Goal: Book appointment/travel/reservation

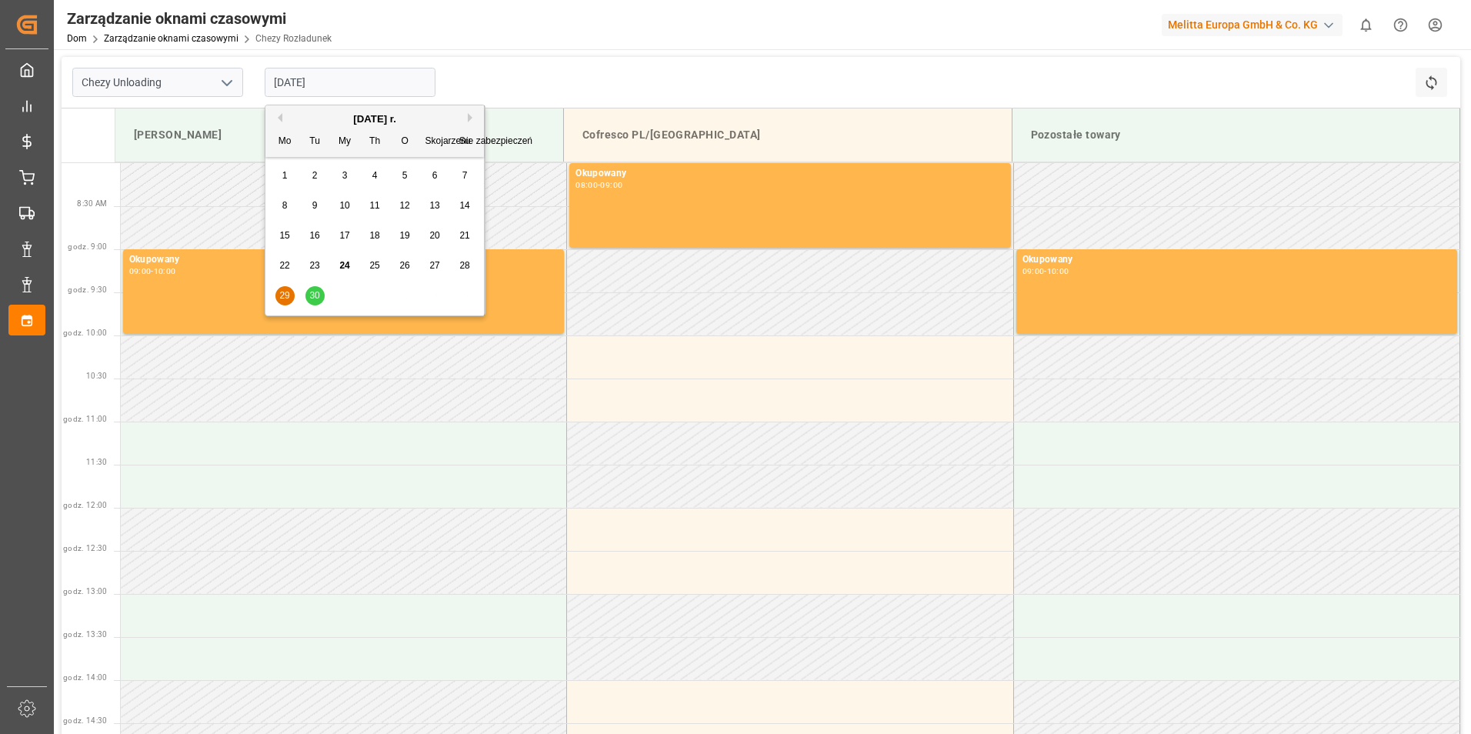
click at [322, 290] on div "30" at bounding box center [314, 296] width 19 height 18
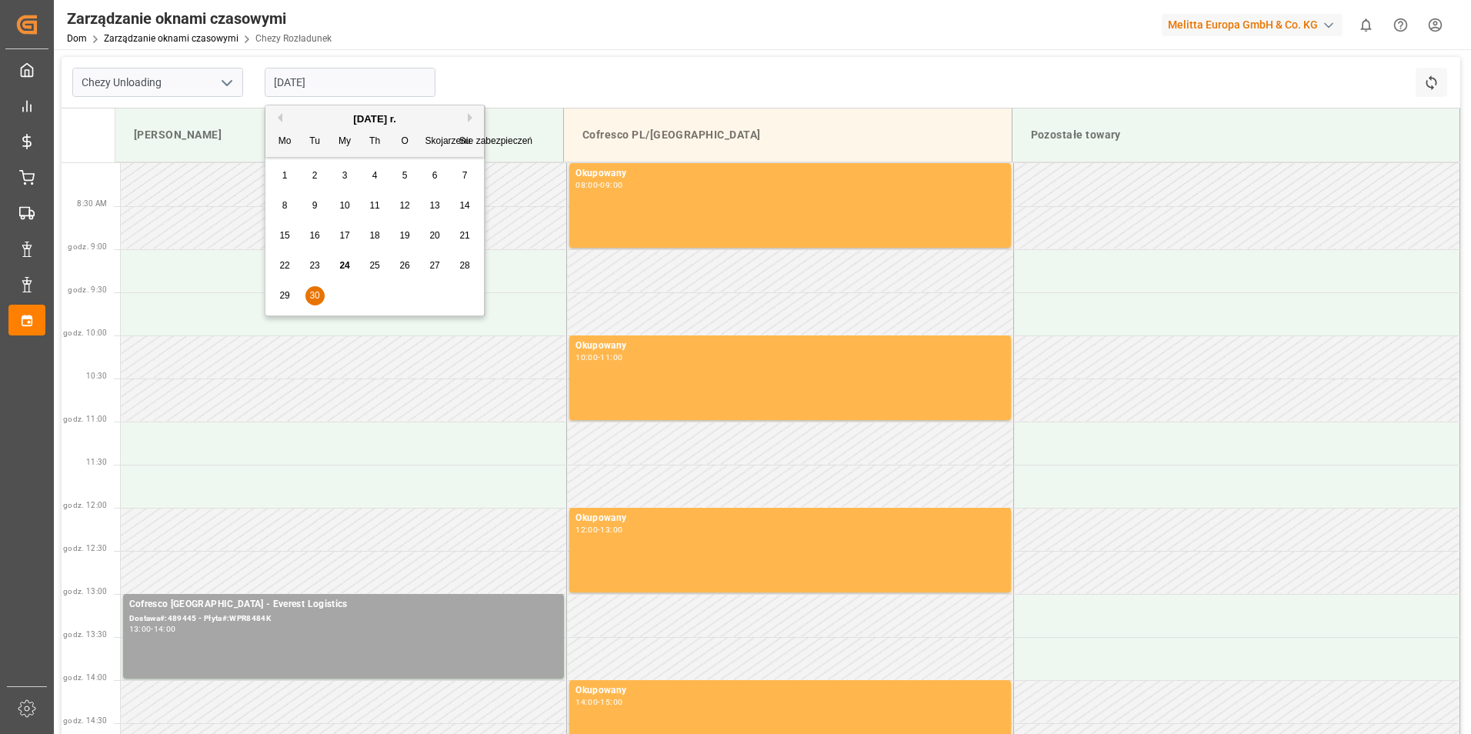
click at [361, 79] on input "[DATE]" at bounding box center [350, 82] width 171 height 29
click at [468, 118] on button "Następny miesiąc" at bounding box center [472, 117] width 9 height 9
click at [344, 175] on span "1" at bounding box center [344, 175] width 5 height 11
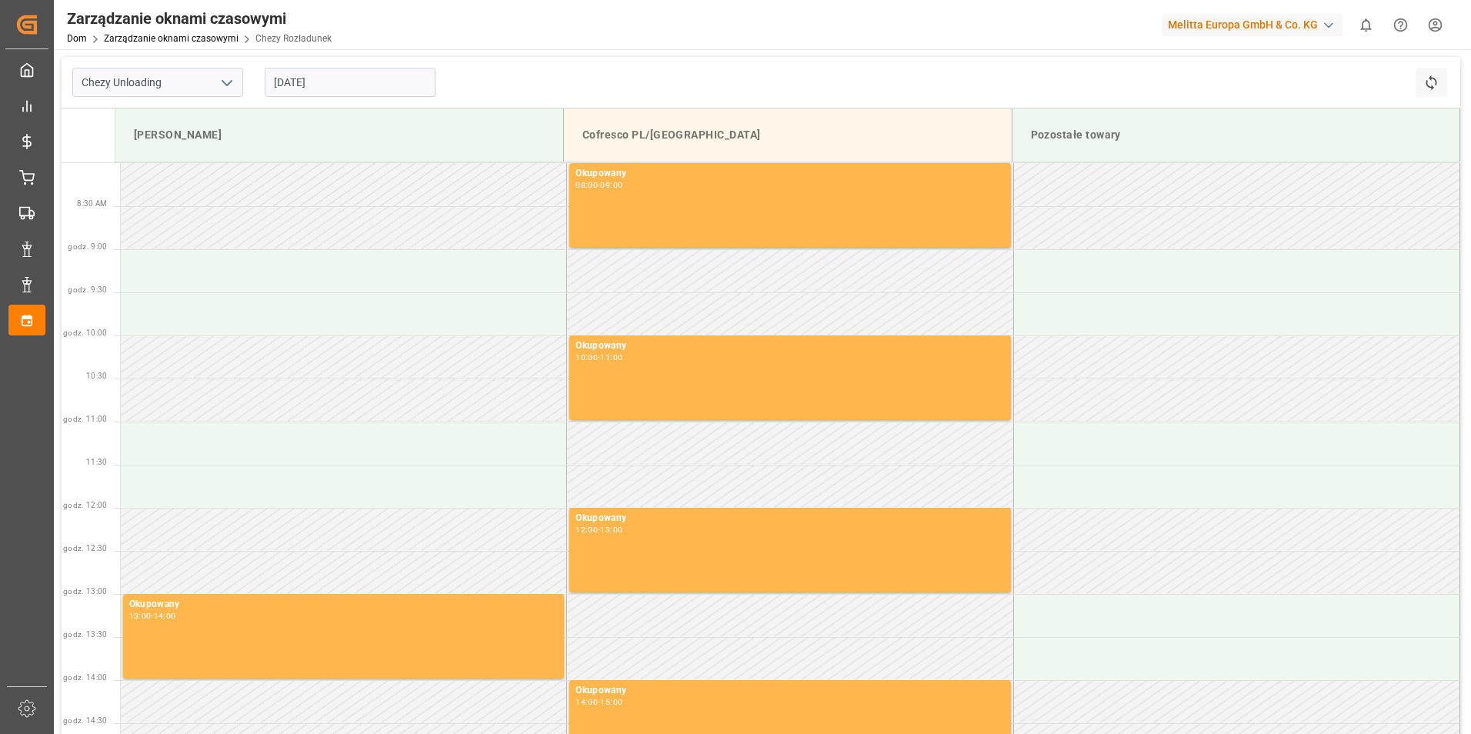
click at [311, 89] on input "[DATE]" at bounding box center [350, 82] width 171 height 29
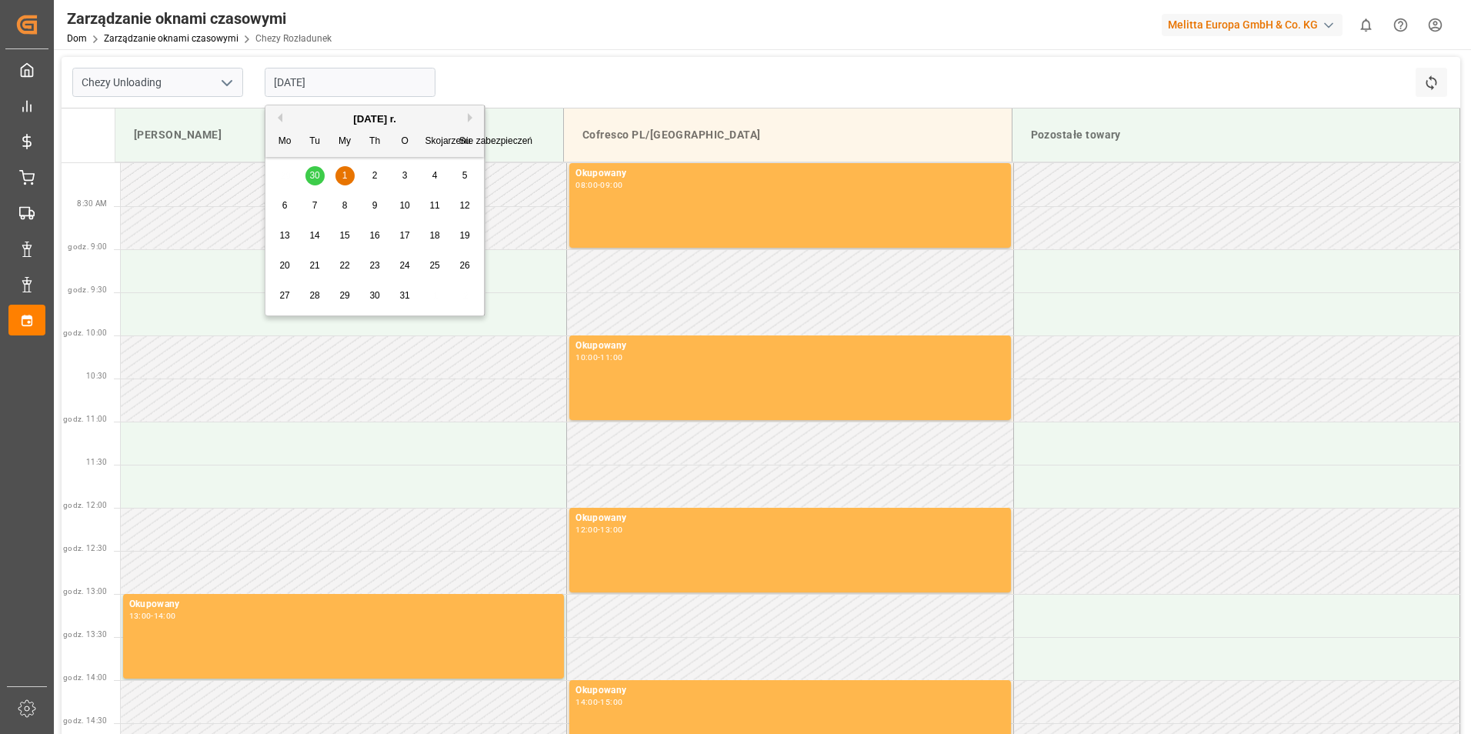
click at [381, 175] on div "2" at bounding box center [374, 176] width 19 height 18
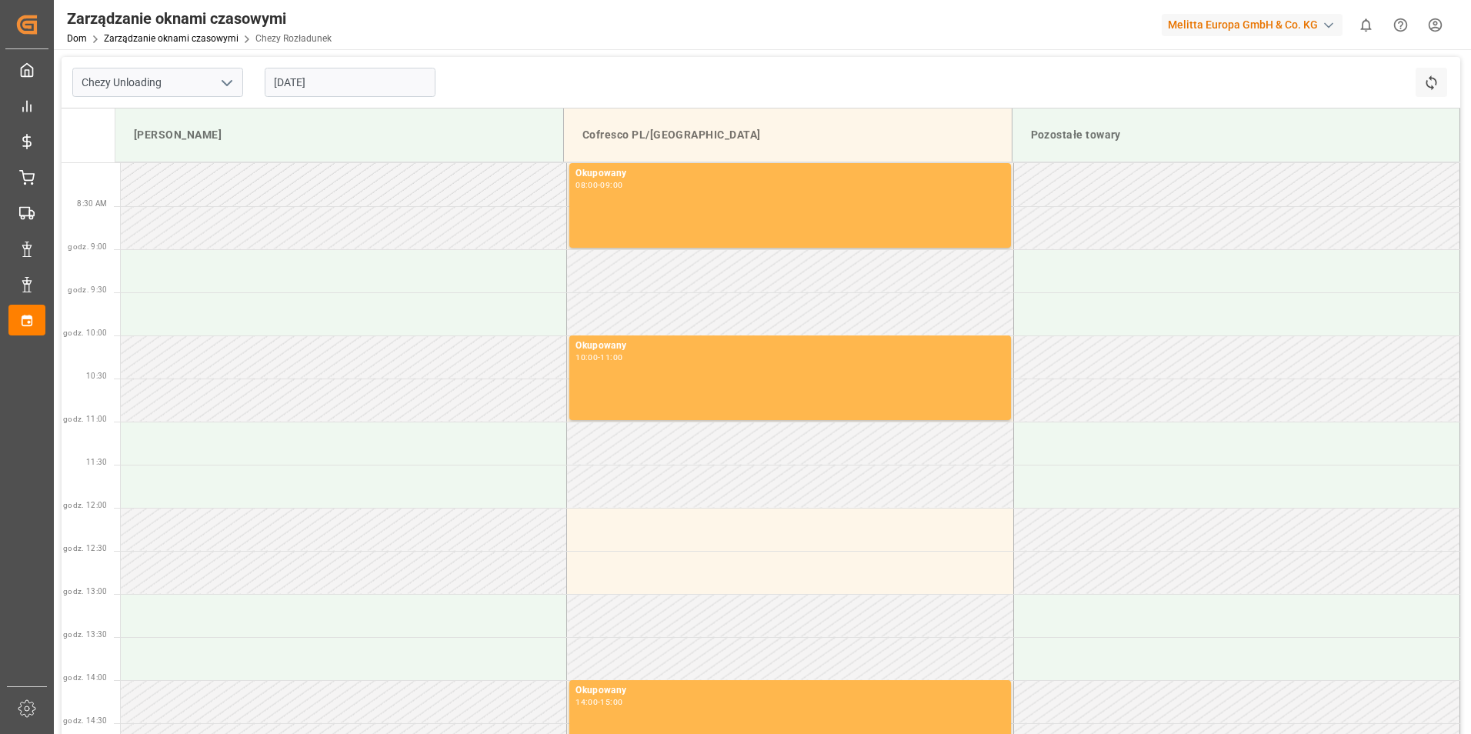
click at [327, 79] on input "[DATE]" at bounding box center [350, 82] width 171 height 29
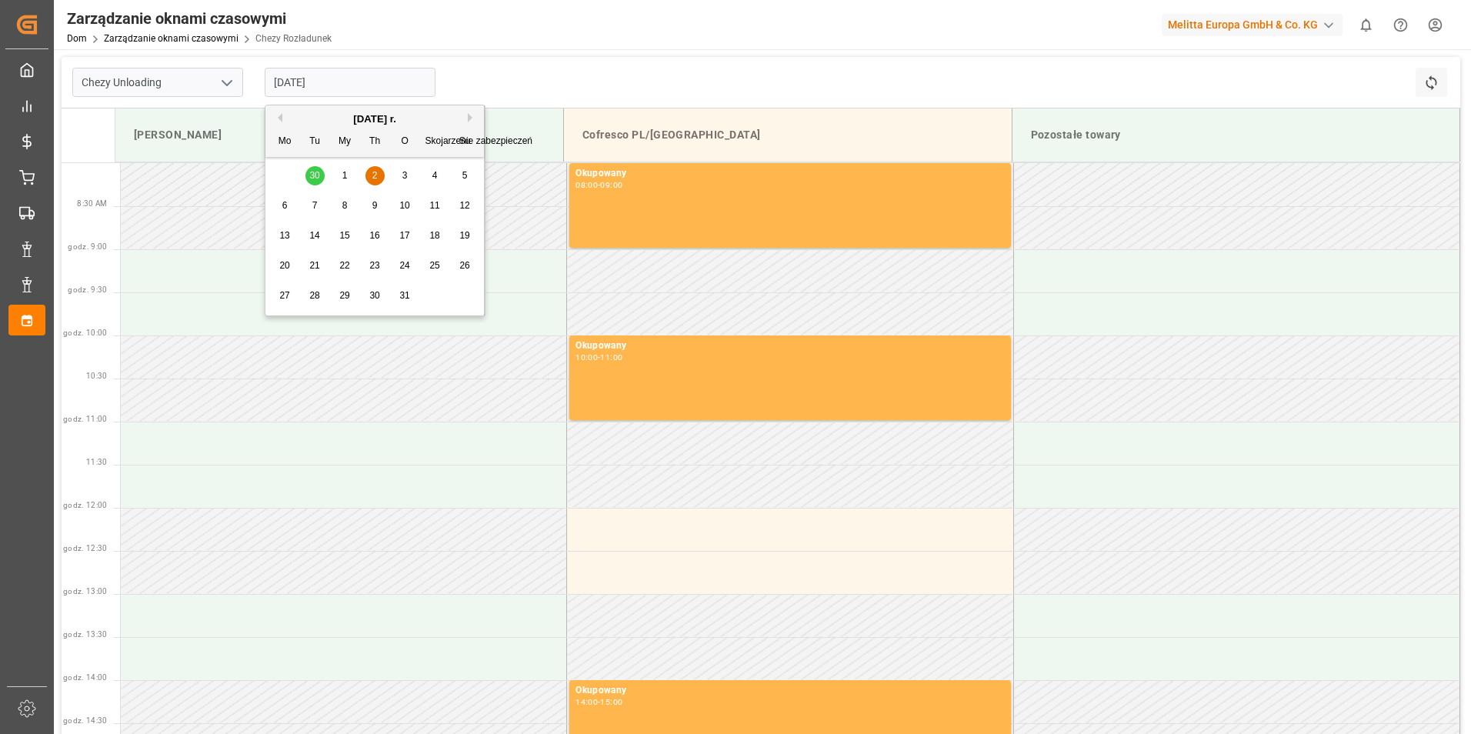
click at [344, 177] on span "1" at bounding box center [344, 175] width 5 height 11
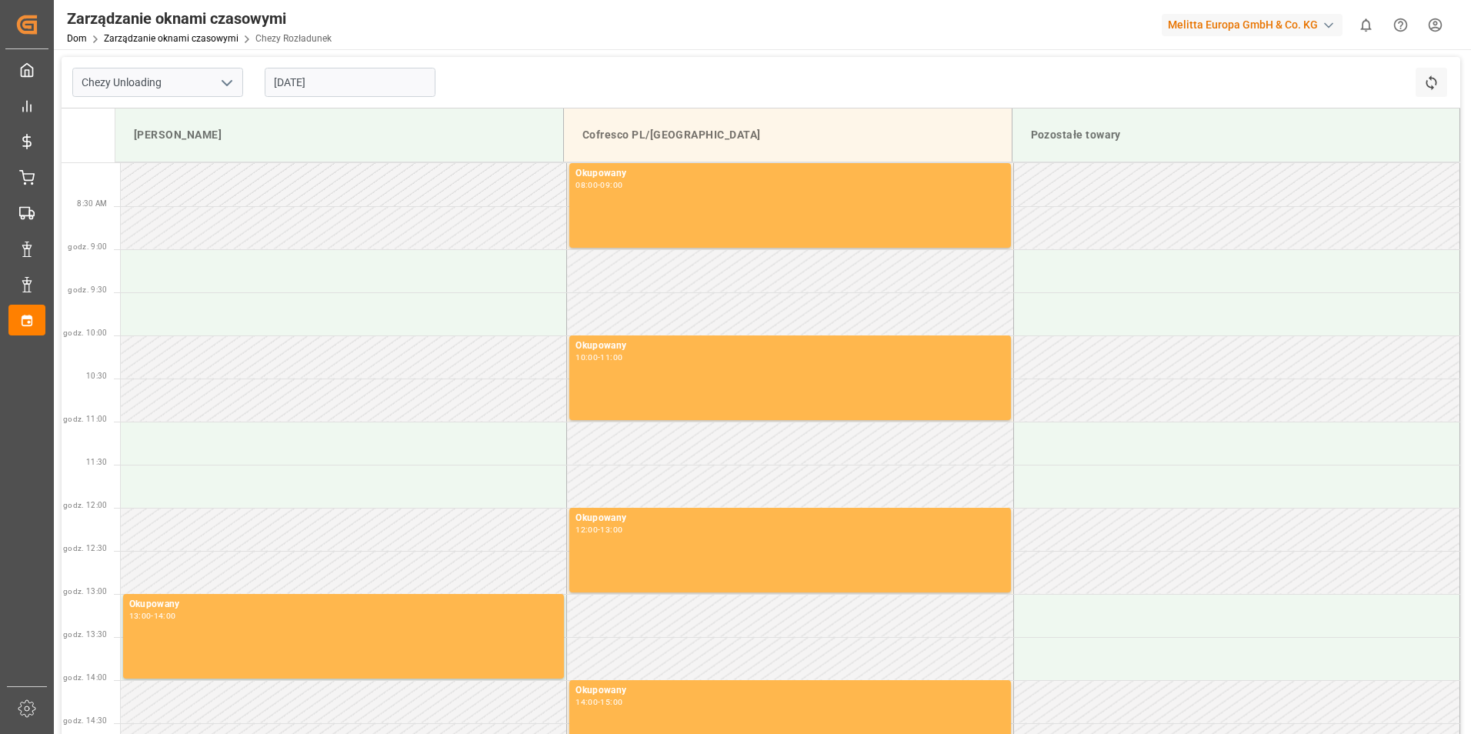
click at [305, 82] on input "[DATE]" at bounding box center [350, 82] width 171 height 29
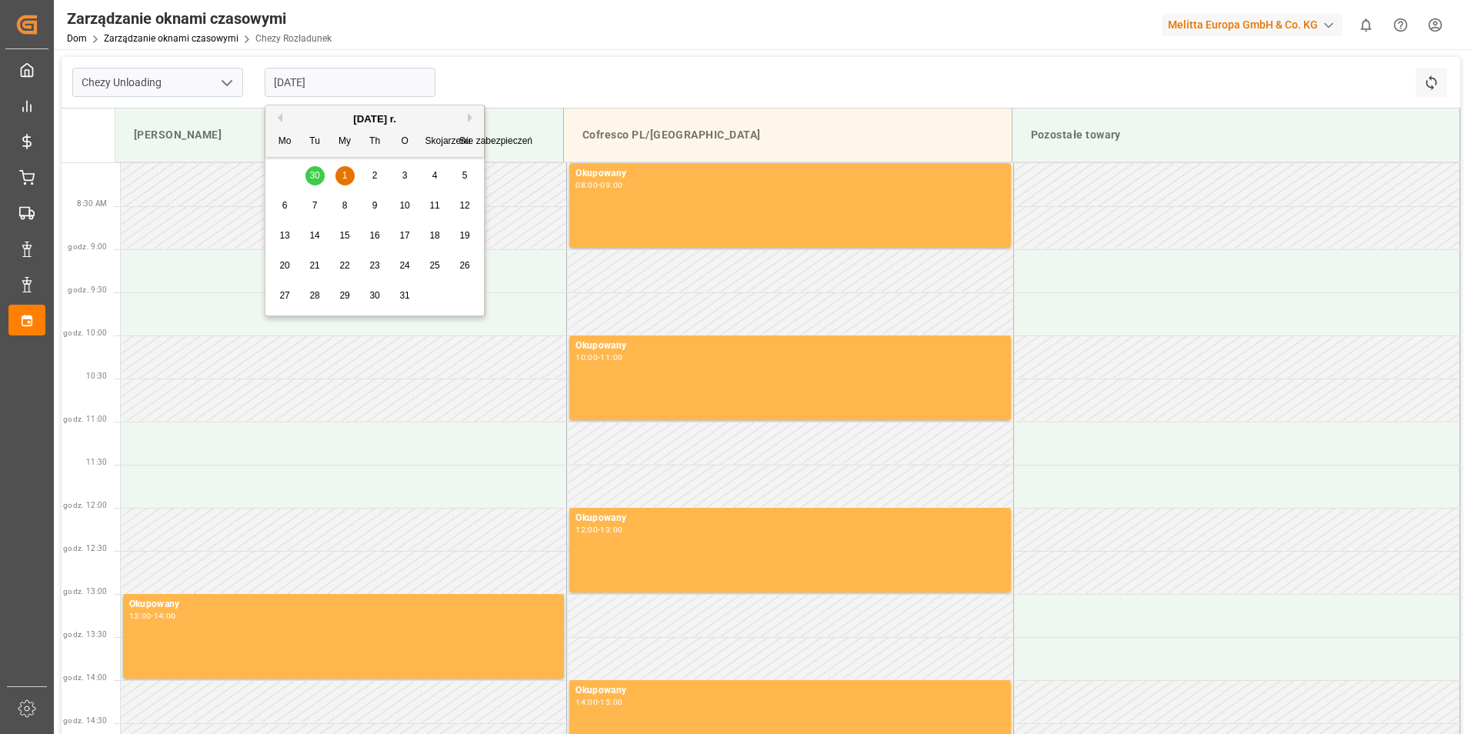
click at [342, 174] on span "1" at bounding box center [344, 175] width 5 height 11
click at [342, 86] on input "[DATE]" at bounding box center [350, 82] width 171 height 29
click at [376, 181] on span "2" at bounding box center [374, 175] width 5 height 11
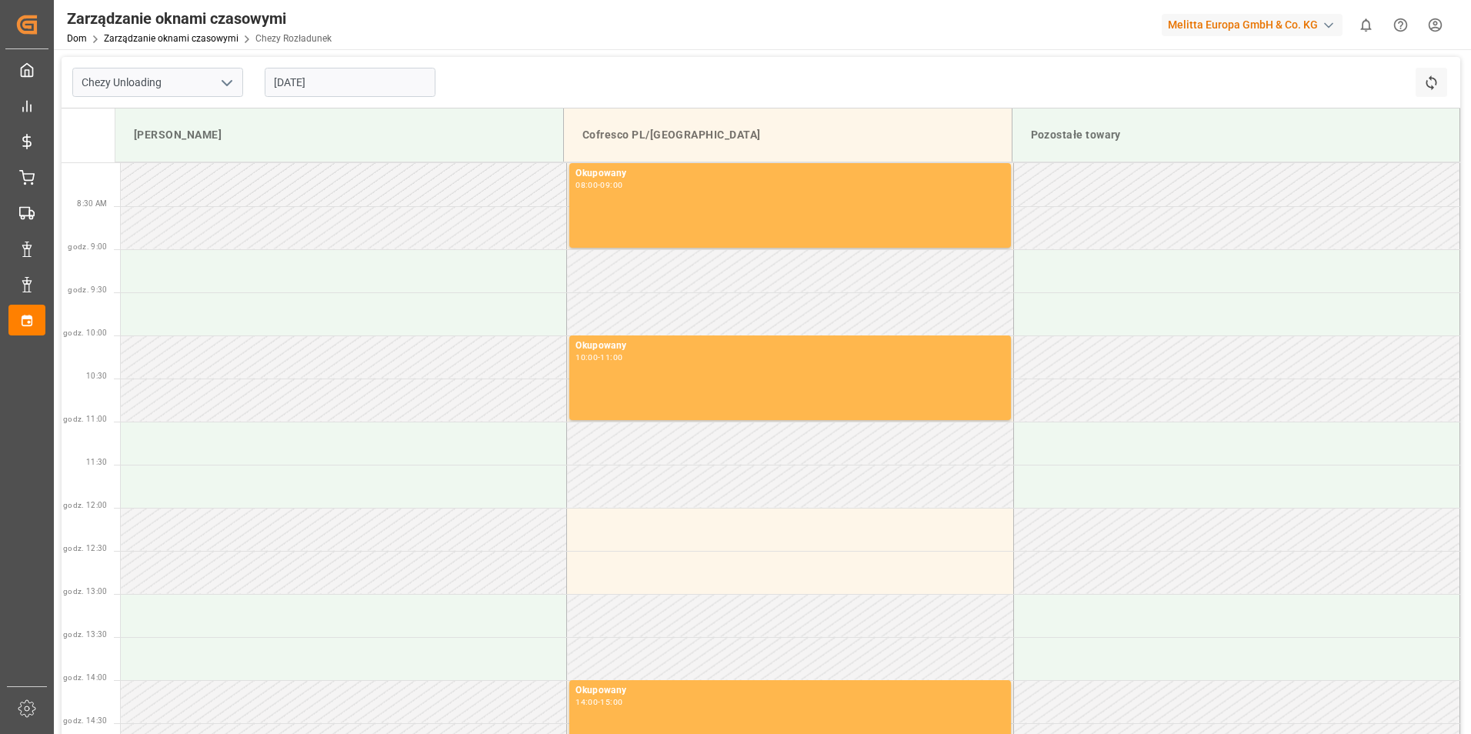
click at [381, 82] on input "[DATE]" at bounding box center [350, 82] width 171 height 29
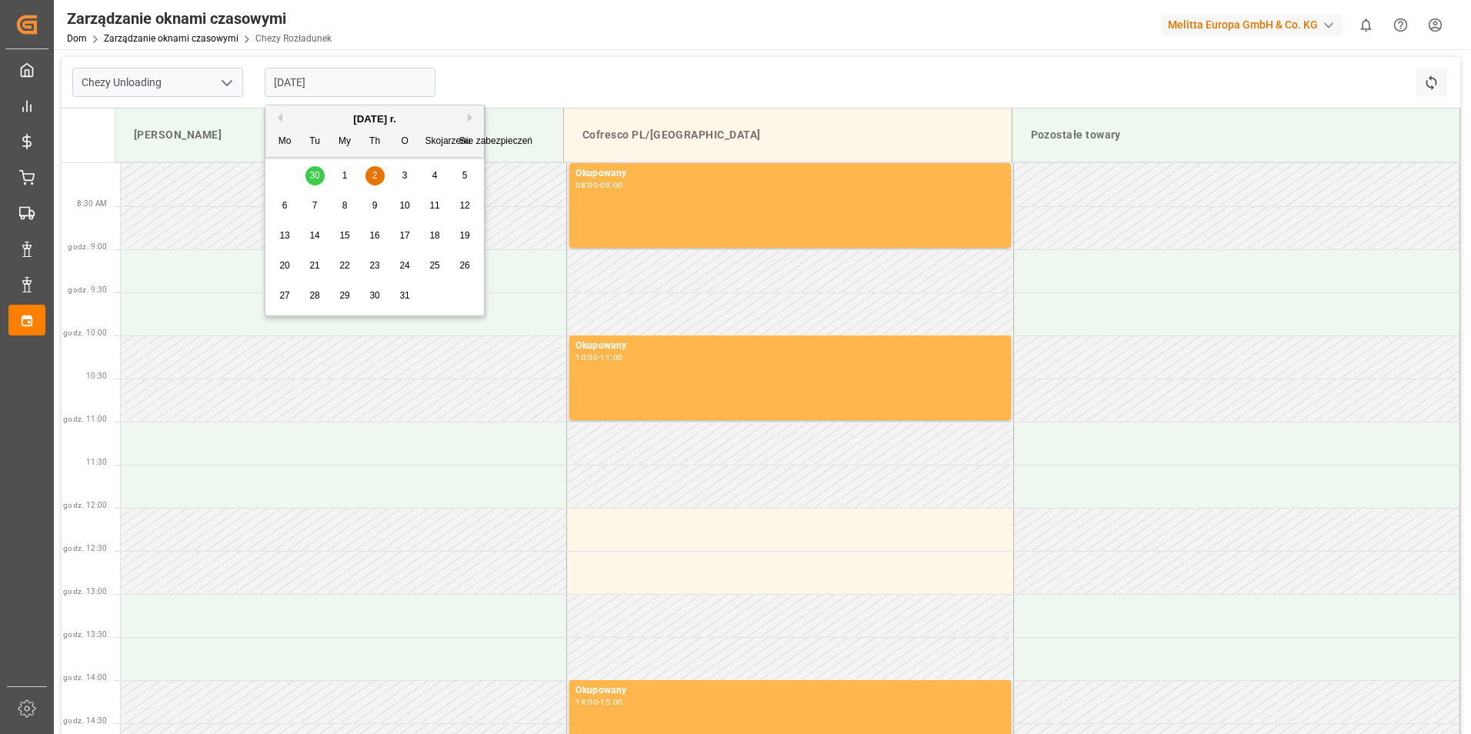
click at [404, 179] on span "3" at bounding box center [404, 175] width 5 height 11
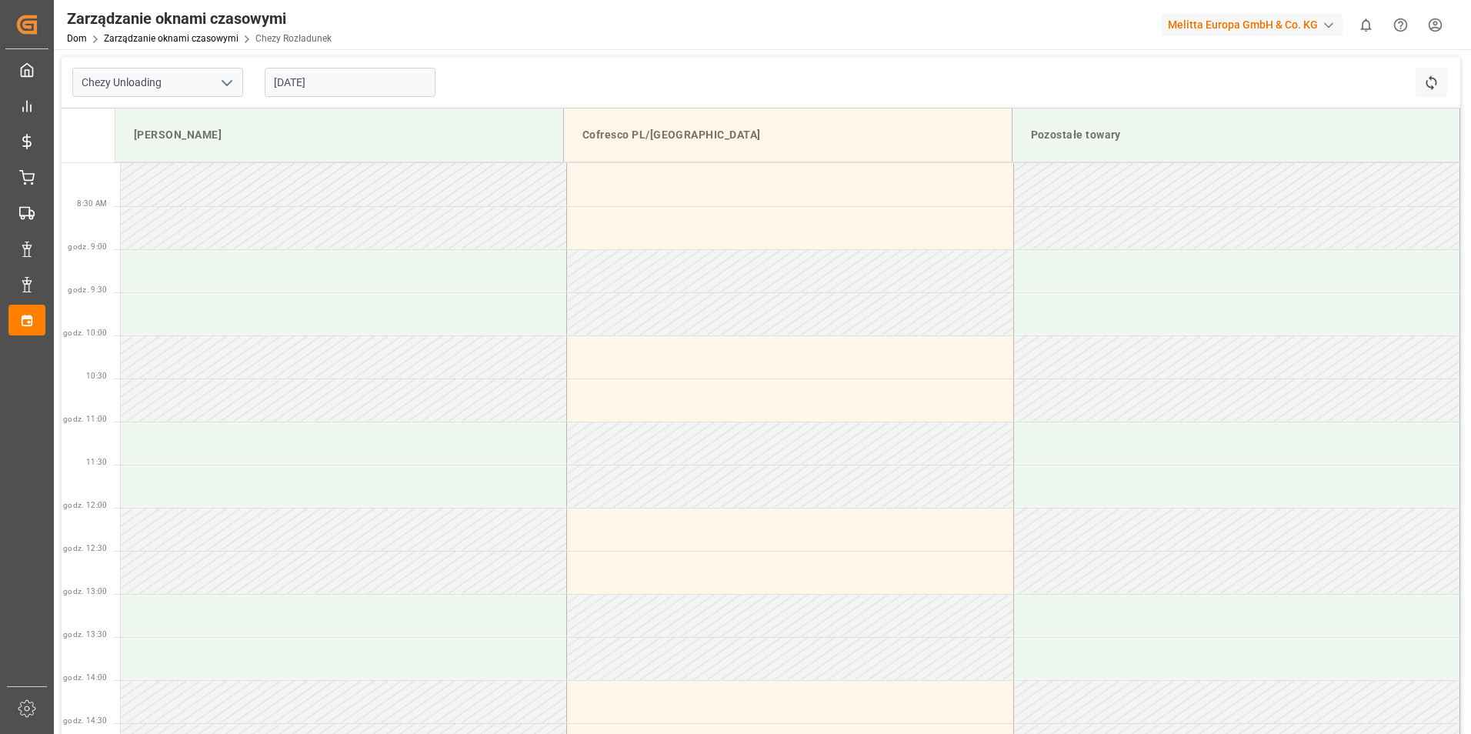
click at [321, 79] on input "[DATE]" at bounding box center [350, 82] width 171 height 29
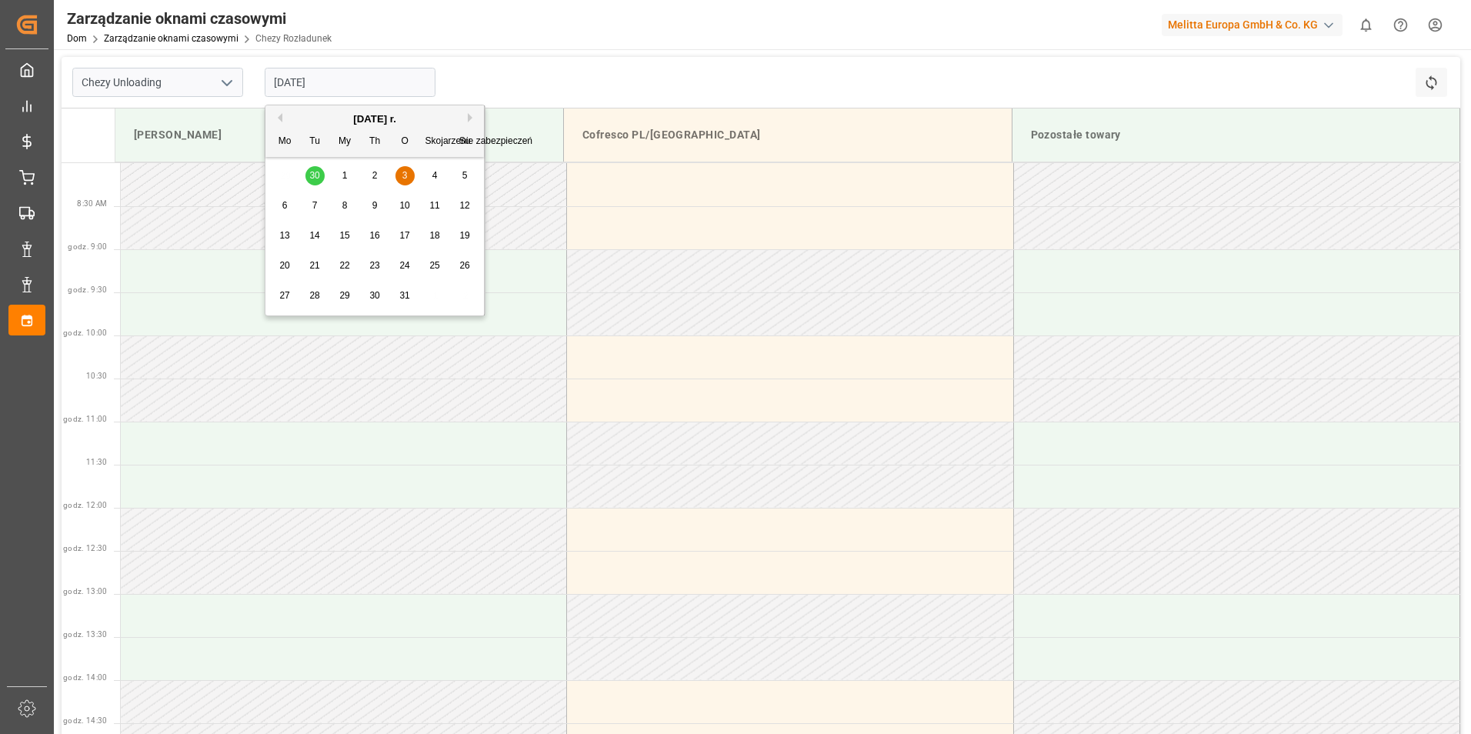
click at [288, 174] on div "29 30 1 2 3 4 5" at bounding box center [375, 176] width 210 height 30
click at [282, 115] on button "Poprzedni miesiąc" at bounding box center [277, 117] width 9 height 9
click at [285, 292] on span "29" at bounding box center [284, 295] width 10 height 11
type input "[DATE]"
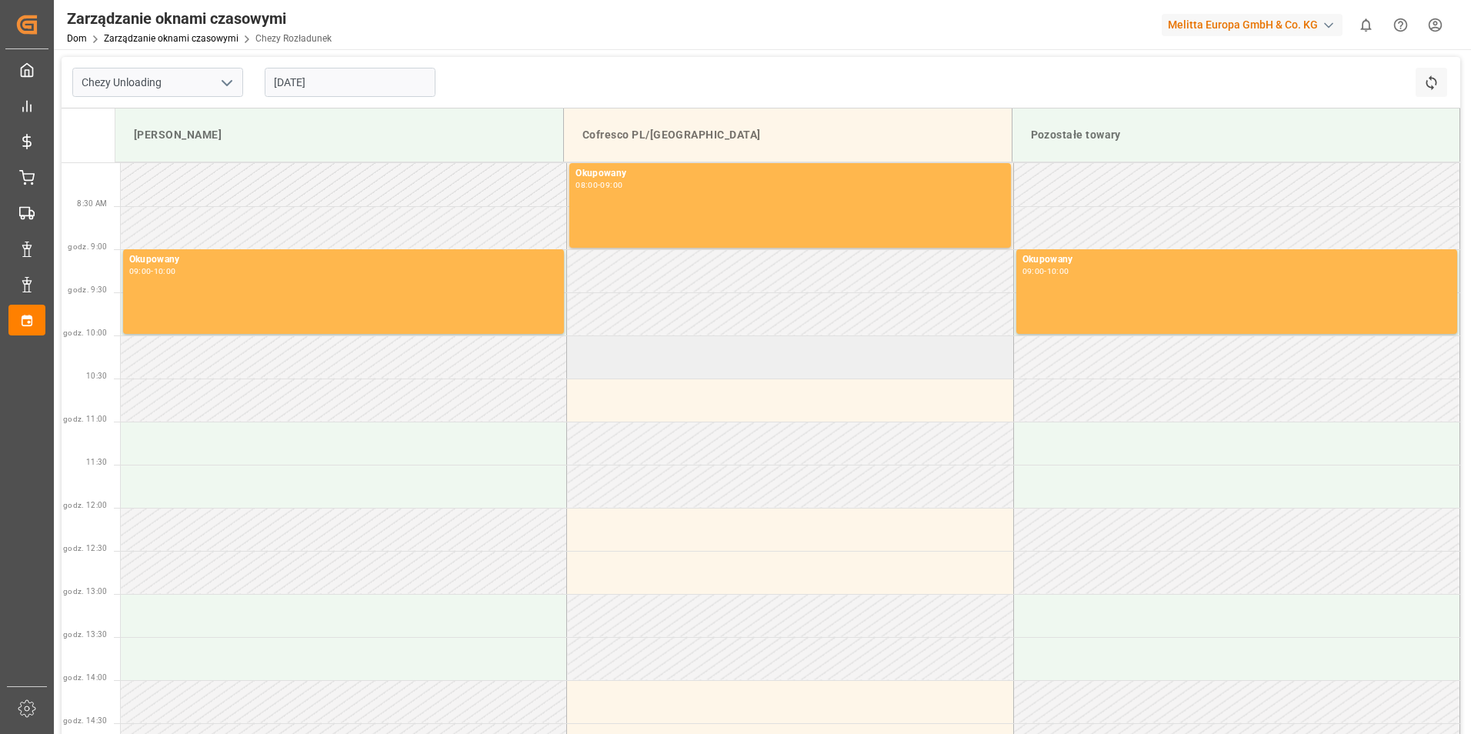
click at [659, 369] on td at bounding box center [790, 356] width 446 height 43
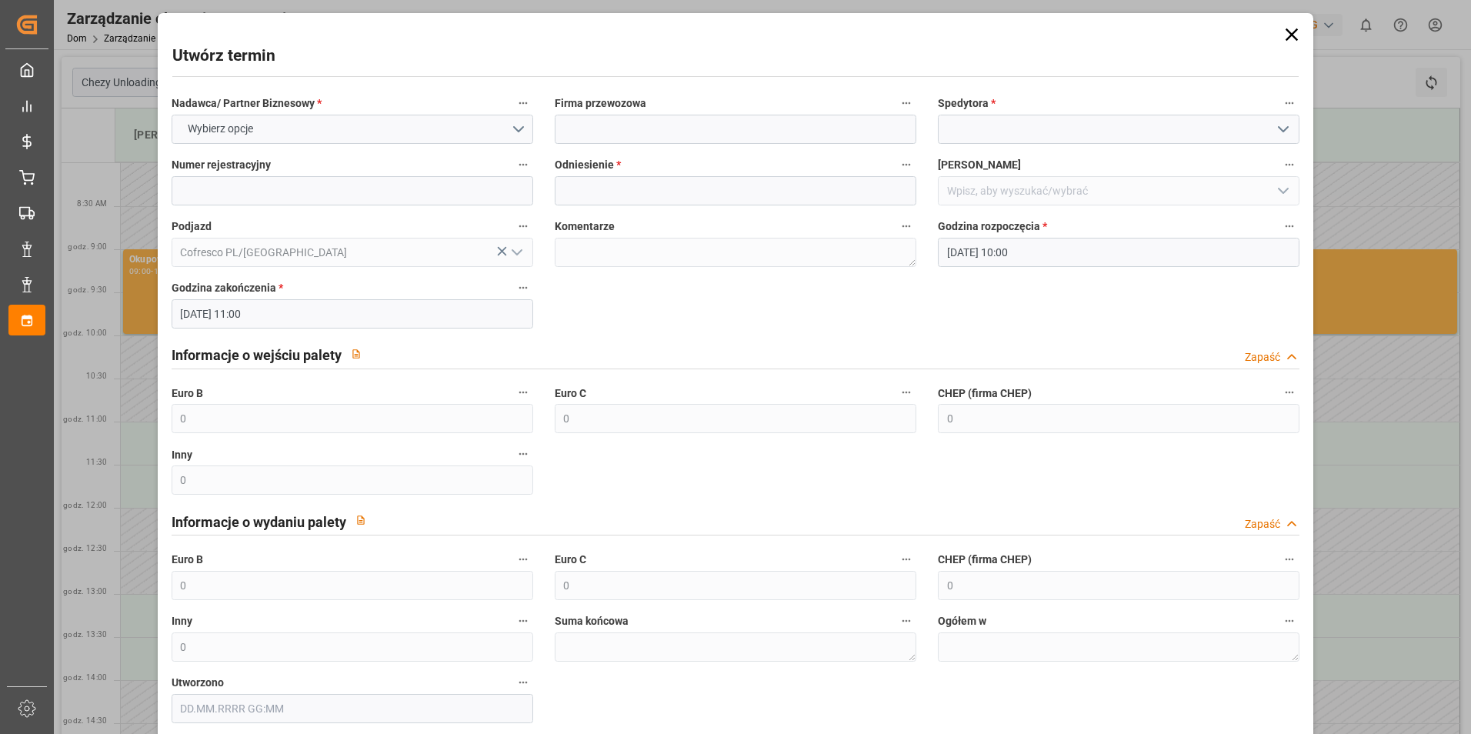
click at [1281, 35] on icon at bounding box center [1292, 35] width 22 height 22
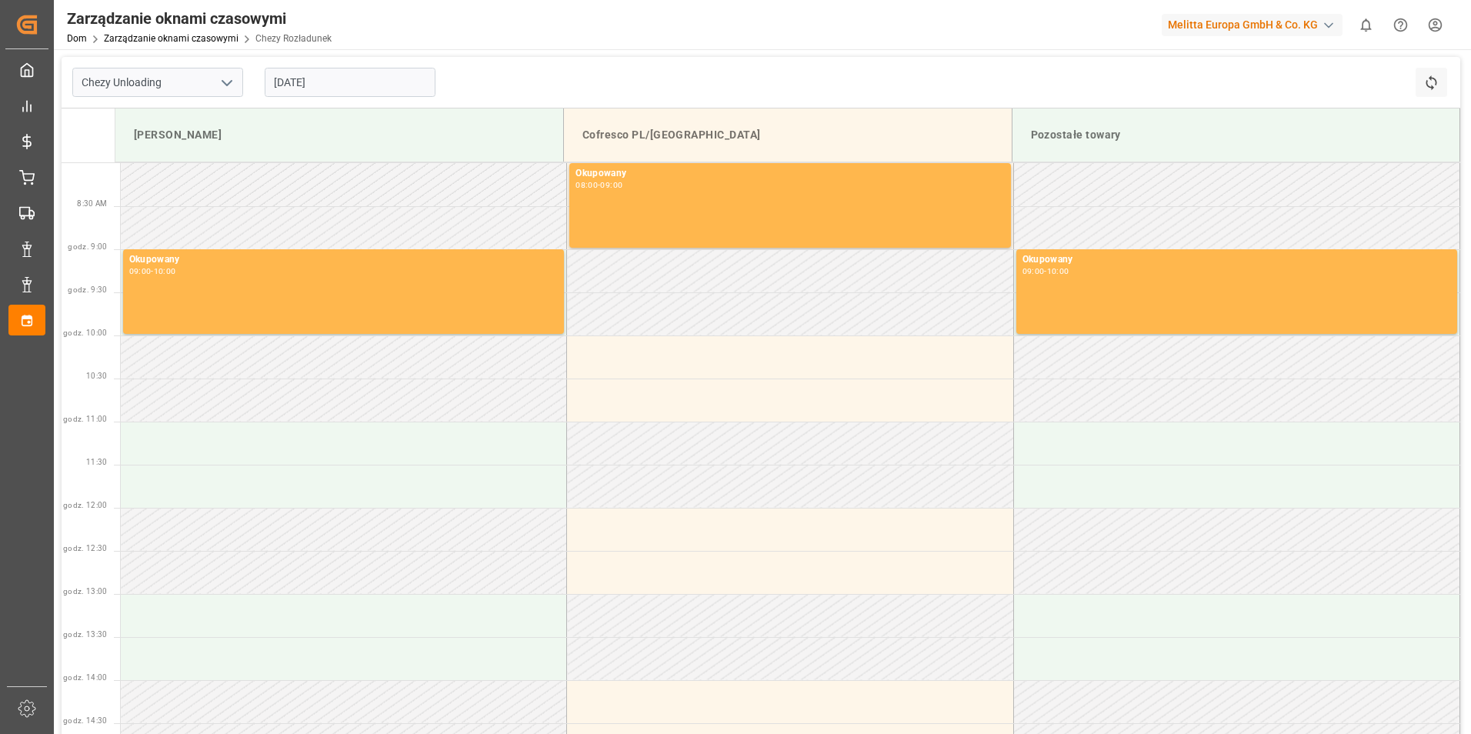
click at [332, 93] on input "[DATE]" at bounding box center [350, 82] width 171 height 29
click at [450, 396] on td at bounding box center [344, 399] width 446 height 43
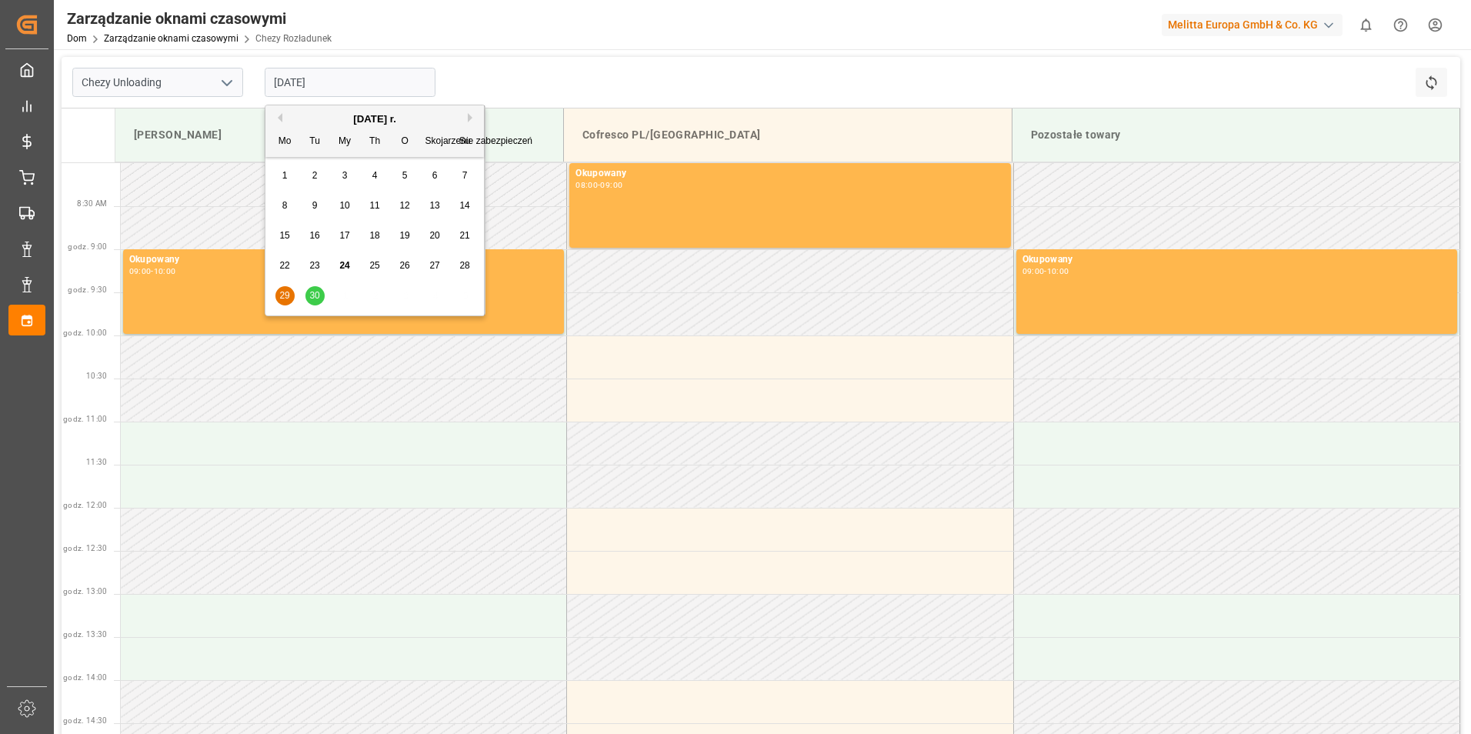
click at [337, 86] on input "[DATE]" at bounding box center [350, 82] width 171 height 29
